Goal: Task Accomplishment & Management: Manage account settings

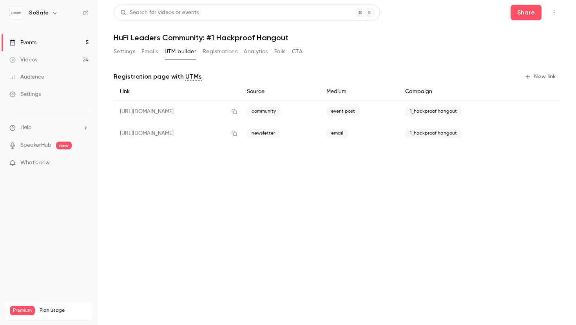
click at [123, 53] on button "Settings" at bounding box center [125, 51] width 22 height 13
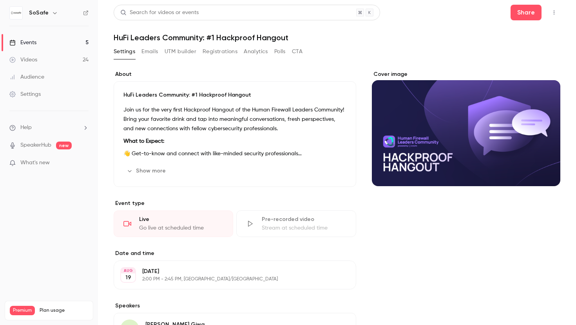
click at [215, 55] on button "Registrations" at bounding box center [219, 51] width 35 height 13
